Goal: Transaction & Acquisition: Purchase product/service

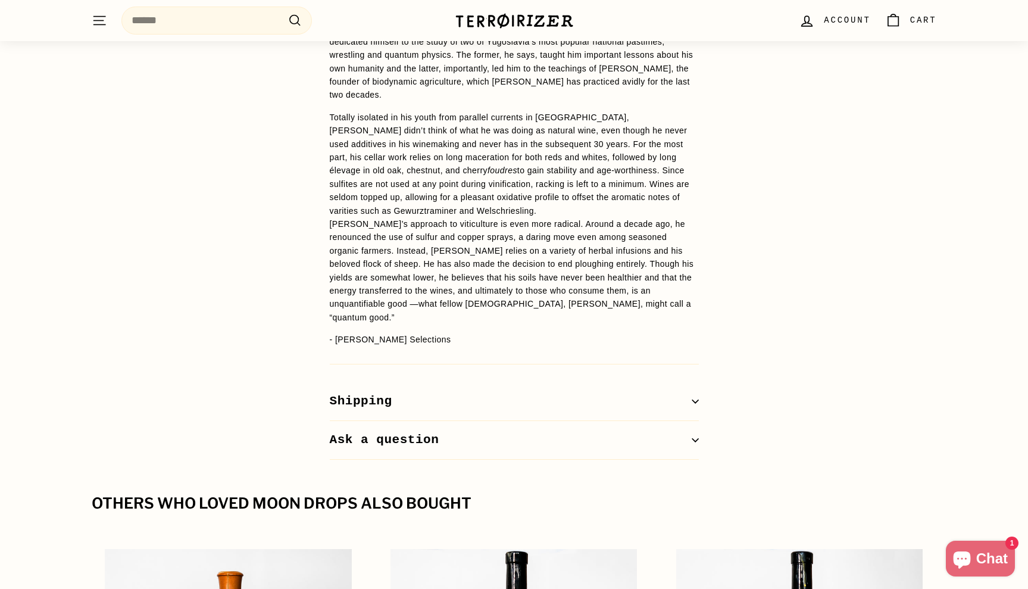
scroll to position [1033, 0]
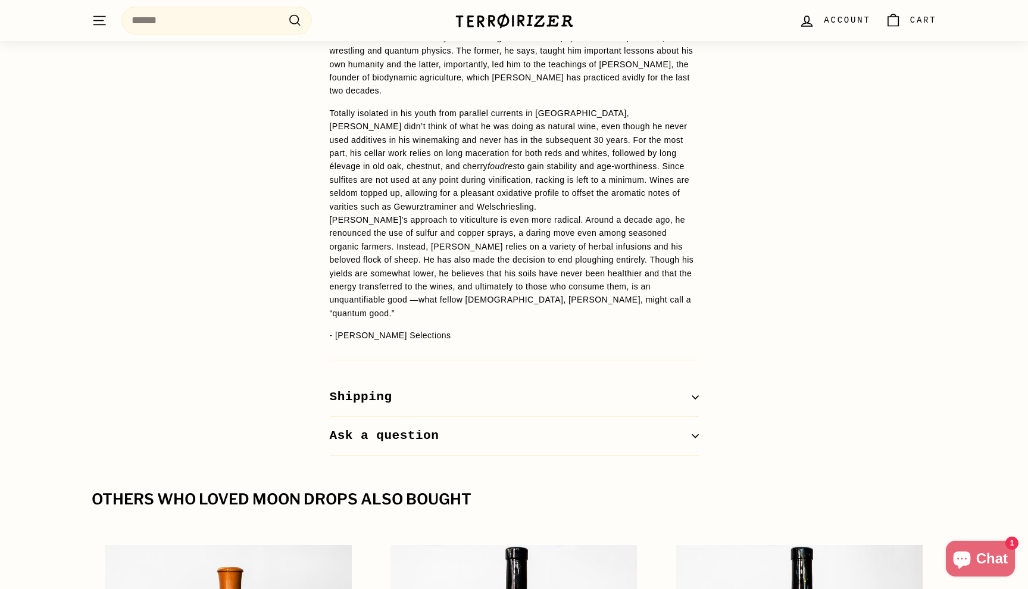
click at [467, 378] on button "Shipping" at bounding box center [514, 397] width 369 height 39
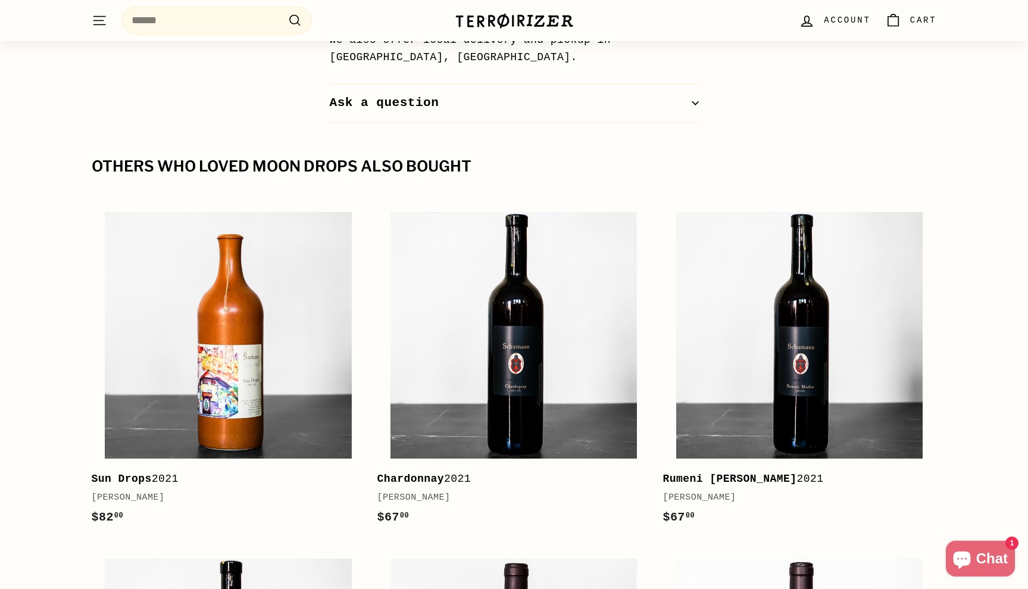
scroll to position [1492, 0]
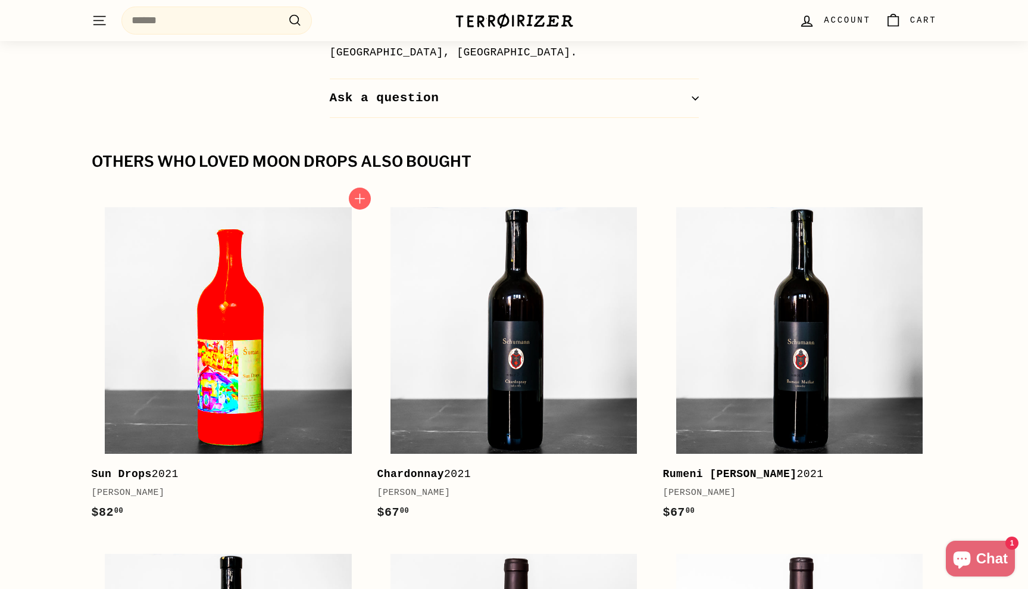
click at [251, 267] on img at bounding box center [228, 330] width 246 height 246
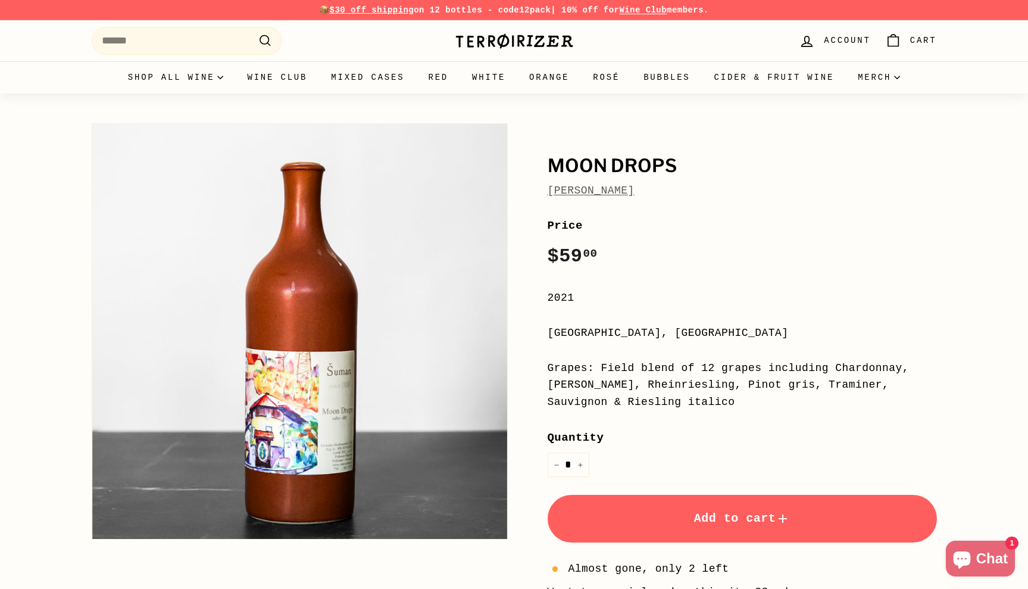
scroll to position [0, 0]
drag, startPoint x: 682, startPoint y: 189, endPoint x: 539, endPoint y: 169, distance: 144.2
click at [539, 169] on div "Moon Drops Radovan Šuman Price Regular price $59 00 $59.00 / 2021 Štajerska, Sl…" at bounding box center [729, 402] width 416 height 571
drag, startPoint x: 670, startPoint y: 198, endPoint x: 519, endPoint y: 182, distance: 152.1
click at [519, 182] on div "Moon Drops Radovan Šuman Price Regular price $59 00 $59.00 / 2021 Štajerska, Sl…" at bounding box center [722, 411] width 429 height 589
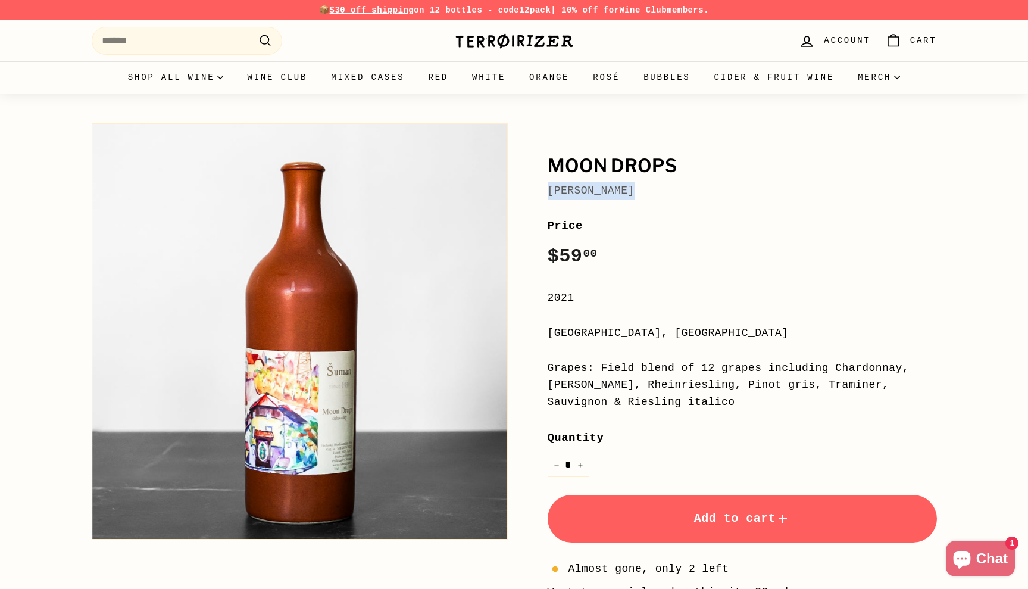
copy link "[PERSON_NAME]"
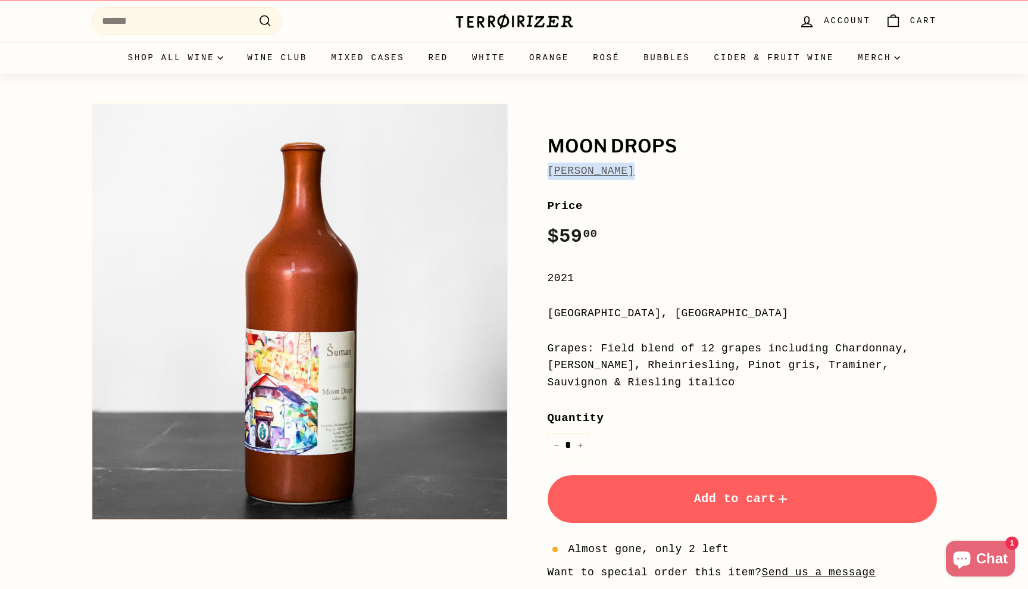
scroll to position [21, 0]
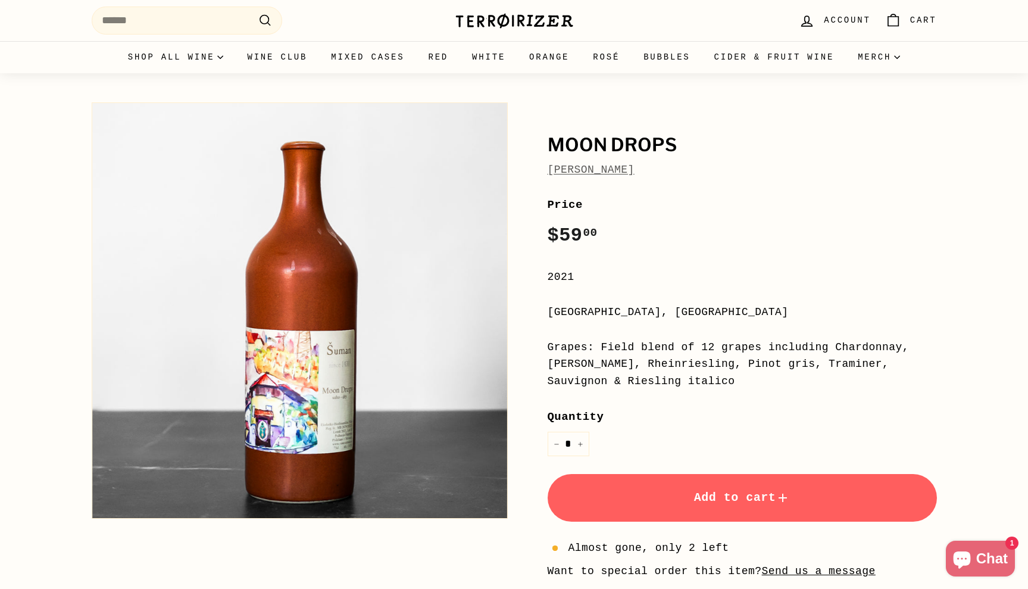
click at [735, 238] on div "Price Regular price $59 00 $59.00 /" at bounding box center [742, 223] width 389 height 55
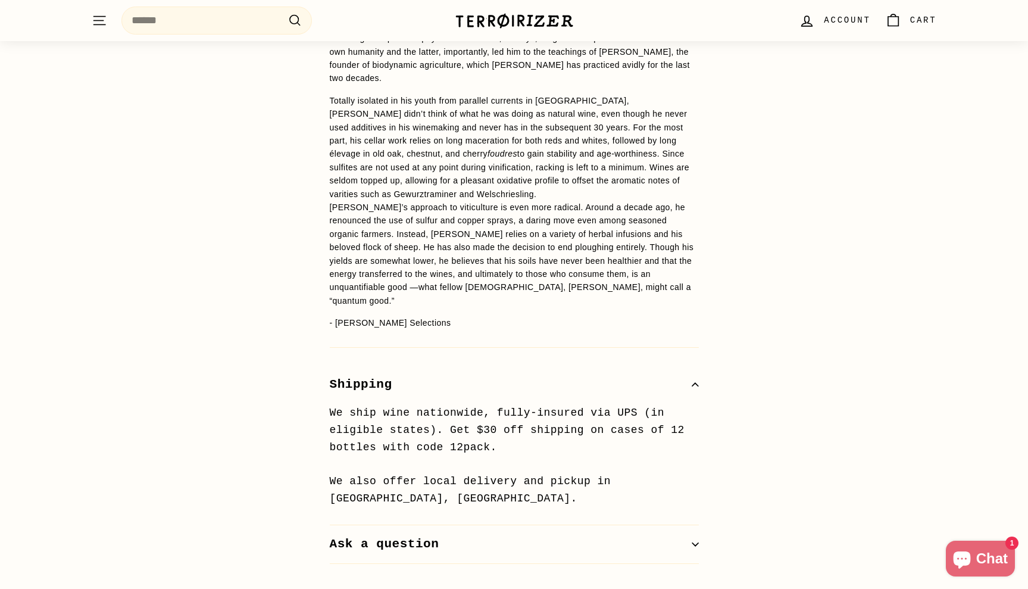
scroll to position [1490, 0]
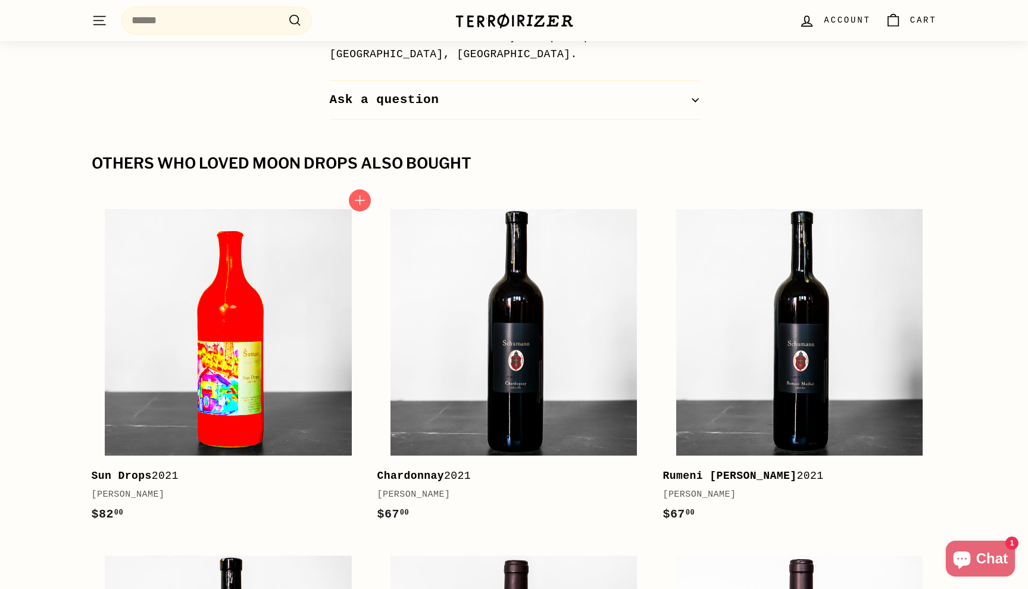
click at [251, 303] on img at bounding box center [228, 332] width 246 height 246
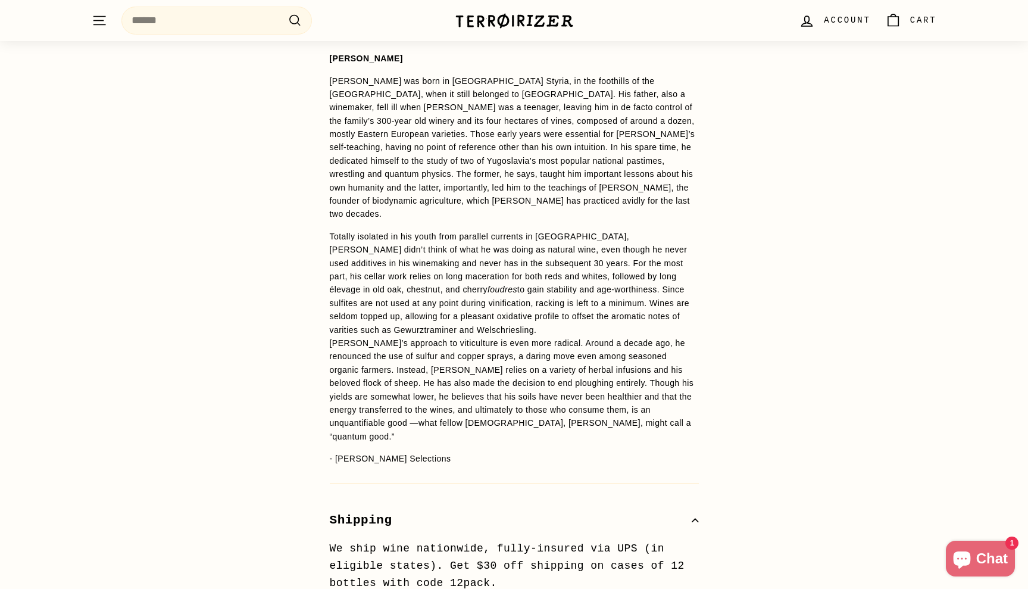
scroll to position [325, 0]
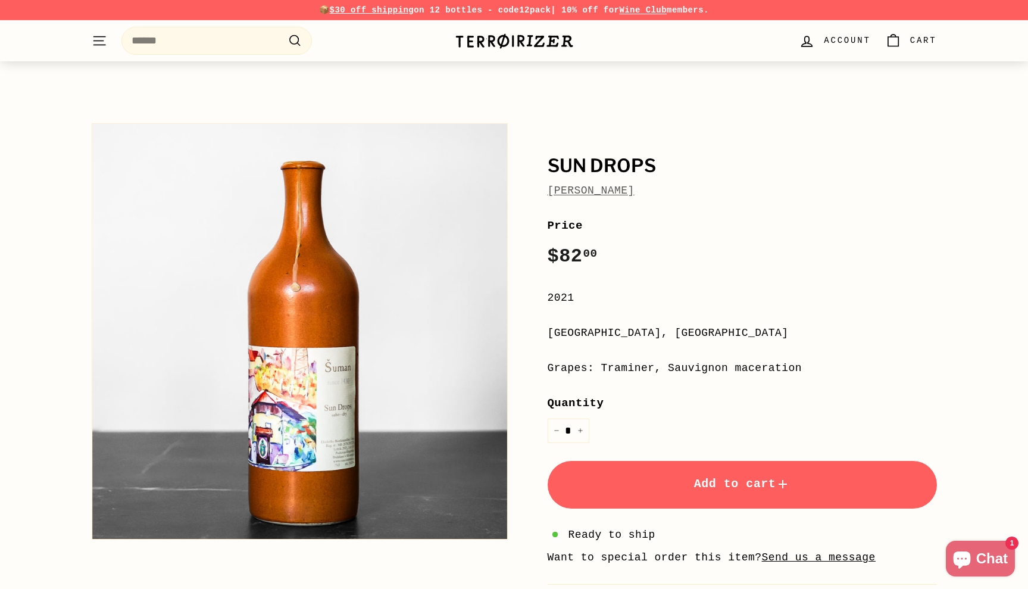
scroll to position [268, 0]
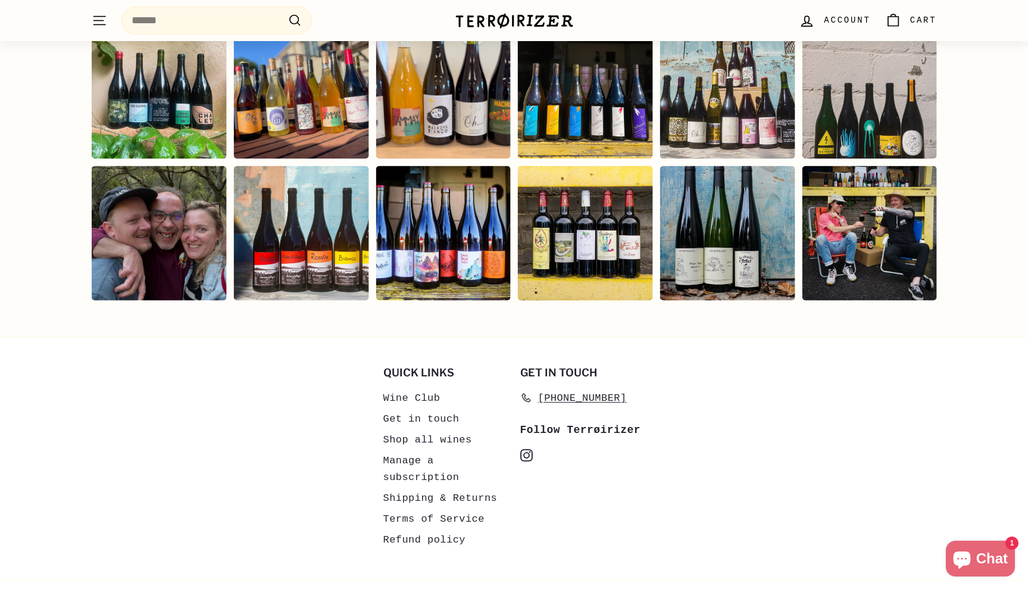
scroll to position [2449, 0]
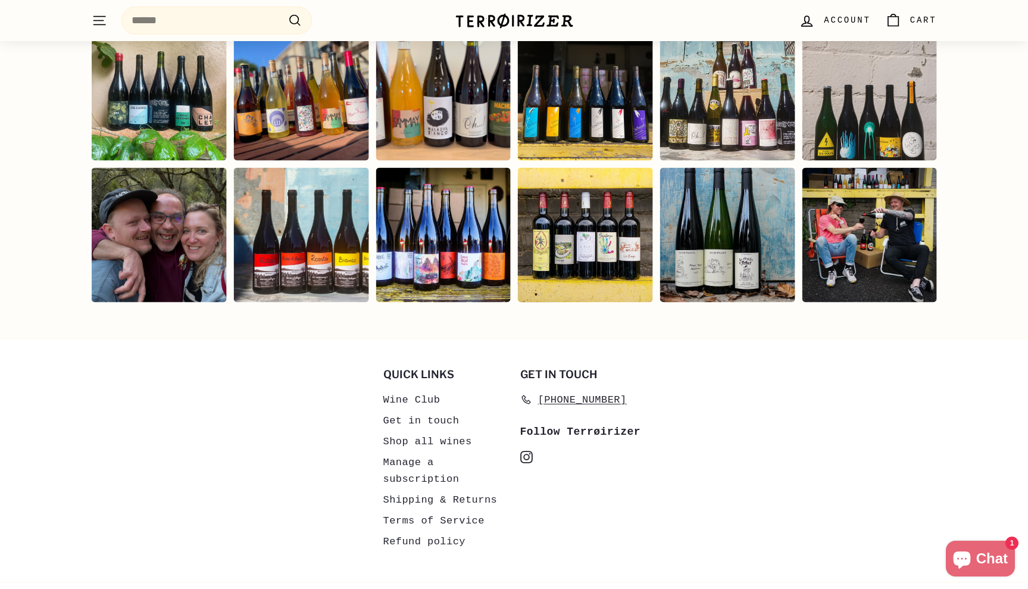
click at [524, 451] on icon "instagram" at bounding box center [526, 457] width 13 height 13
